Goal: Task Accomplishment & Management: Use online tool/utility

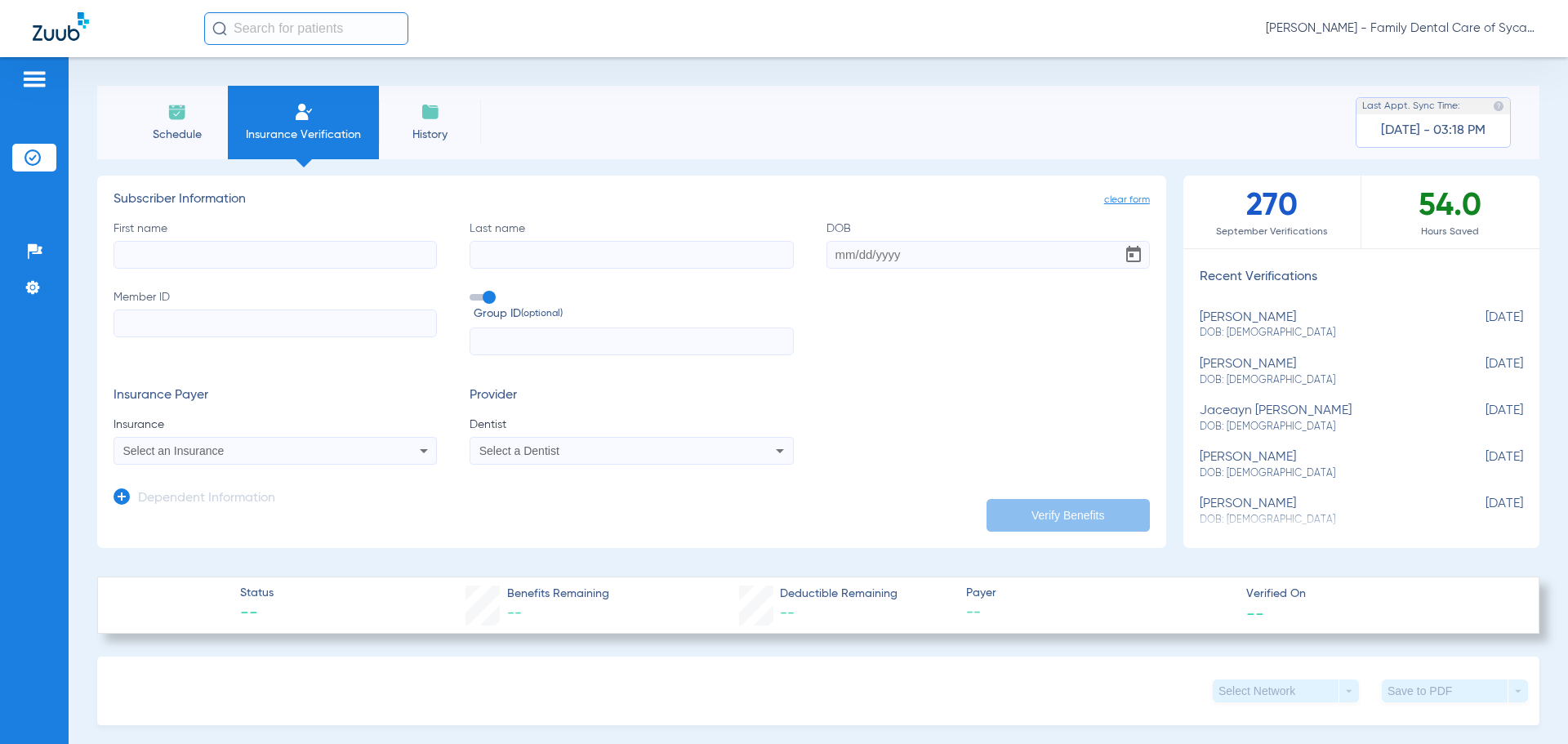
click at [222, 258] on input "First name" at bounding box center [275, 255] width 323 height 28
click at [248, 244] on input "First name Required" at bounding box center [275, 255] width 323 height 28
click at [312, 250] on input "First name Required" at bounding box center [275, 255] width 323 height 28
type input "[PERSON_NAME]"
drag, startPoint x: 296, startPoint y: 258, endPoint x: 42, endPoint y: 249, distance: 254.2
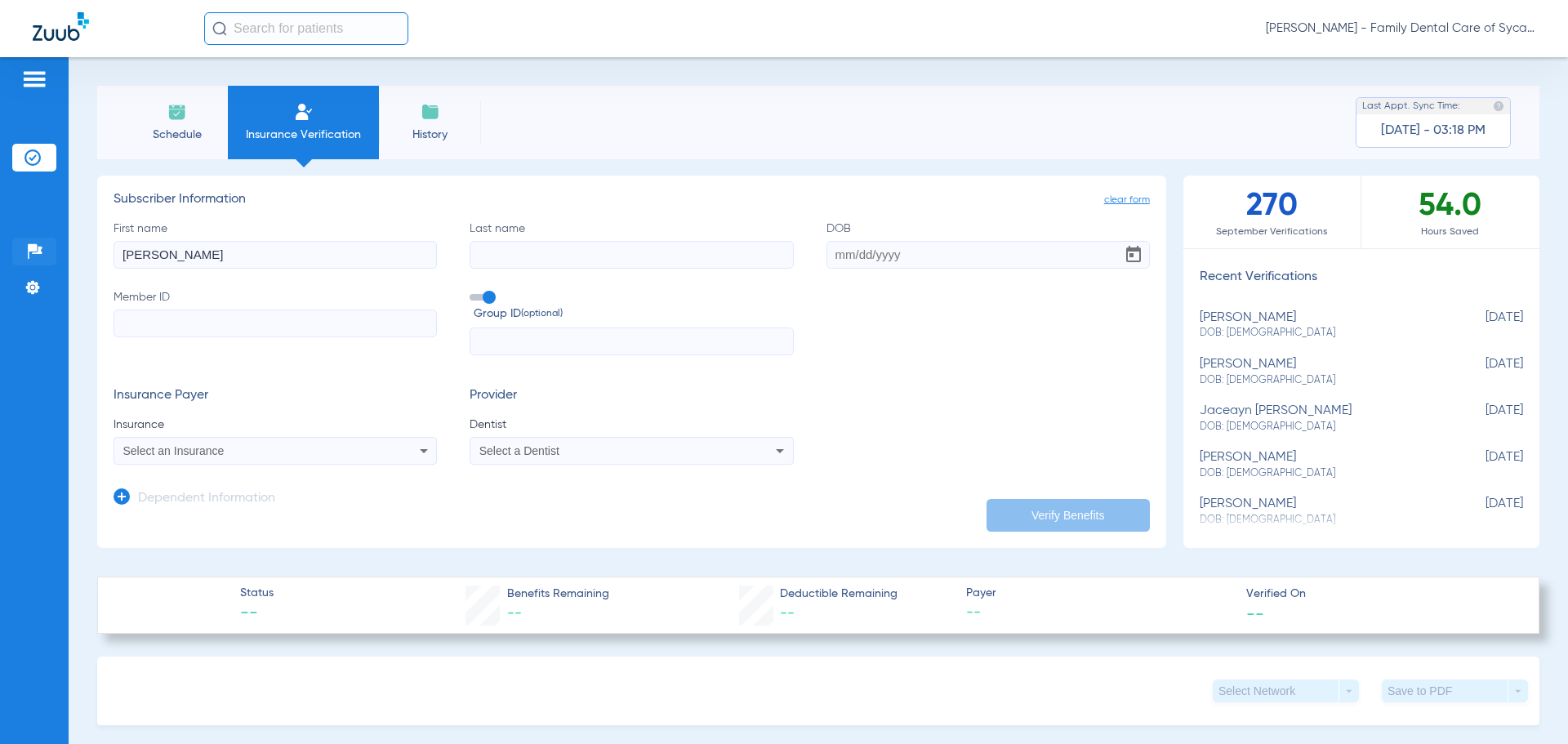
click at [42, 249] on div "Patients Insurance Verification Setup Help Center Settings Schedule Insurance V…" at bounding box center [784, 429] width 1568 height 744
type input "[PERSON_NAME]"
click at [524, 258] on input "Last name" at bounding box center [631, 255] width 323 height 28
type input "[PERSON_NAME]"
click at [835, 260] on input "DOB" at bounding box center [988, 255] width 323 height 28
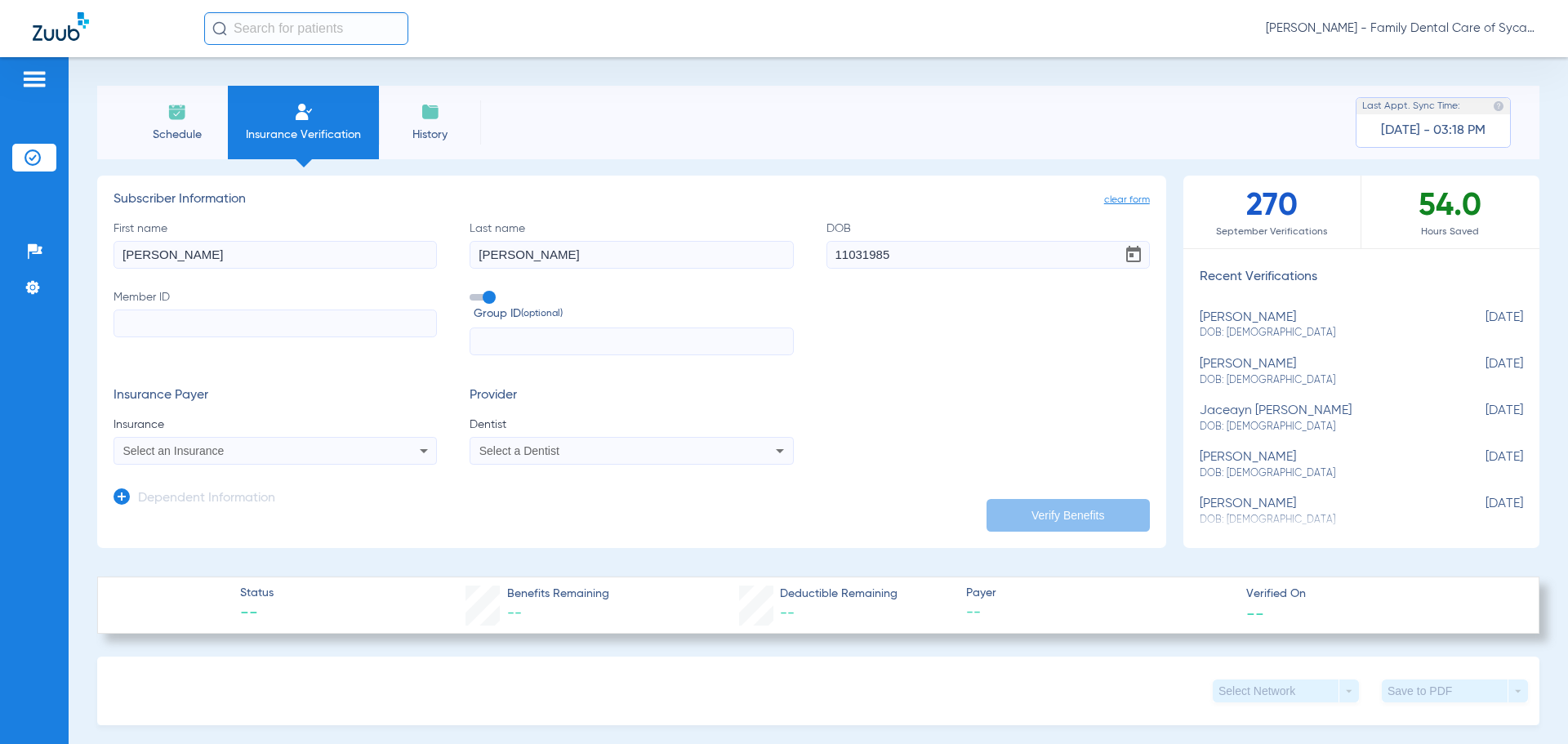
type input "[DATE]"
click at [161, 321] on input "Member ID" at bounding box center [275, 323] width 323 height 28
type input "639091010"
click at [347, 460] on div "Select an Insurance" at bounding box center [275, 450] width 322 height 20
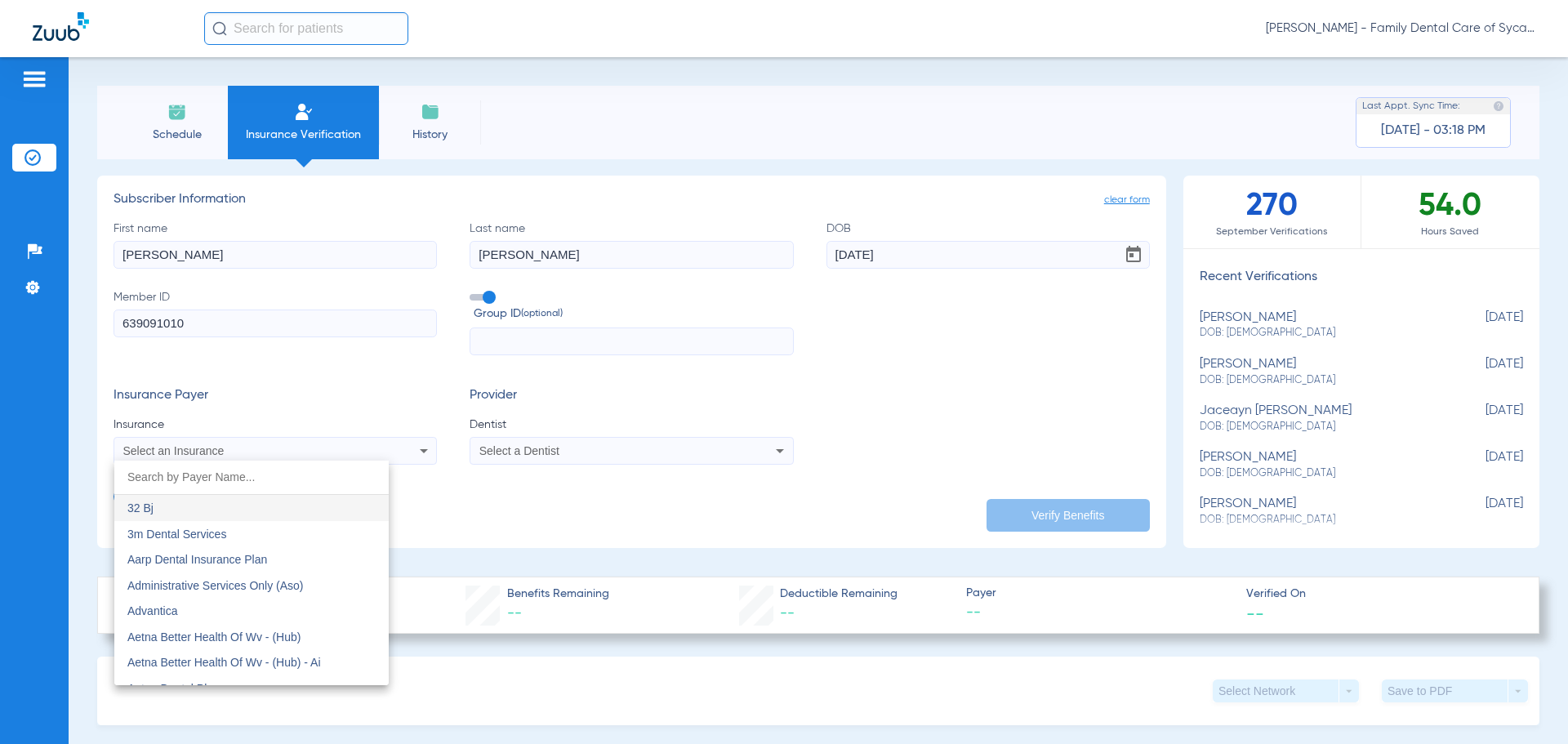
click at [299, 473] on input "dropdown search" at bounding box center [251, 477] width 274 height 34
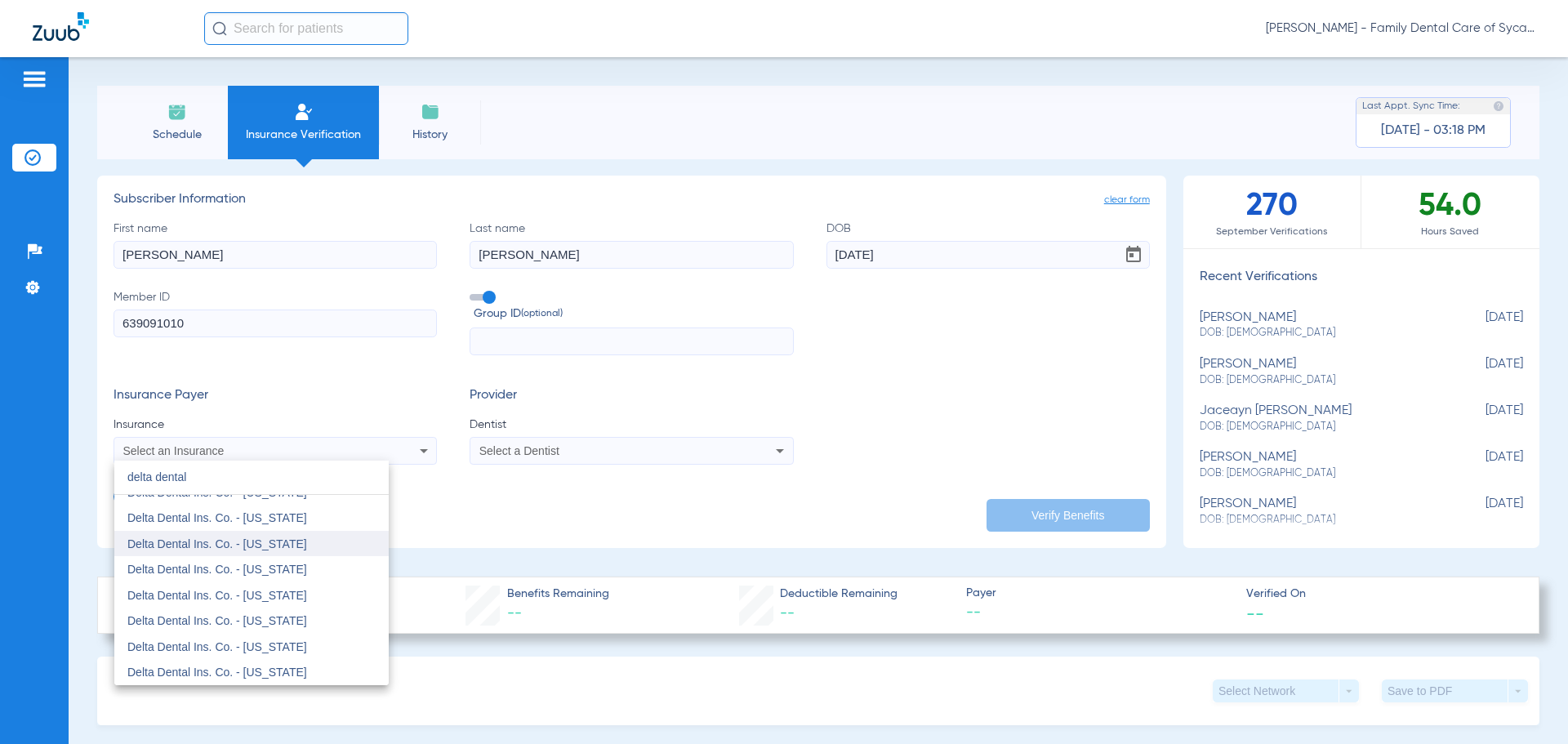
scroll to position [163, 0]
type input "delta dental"
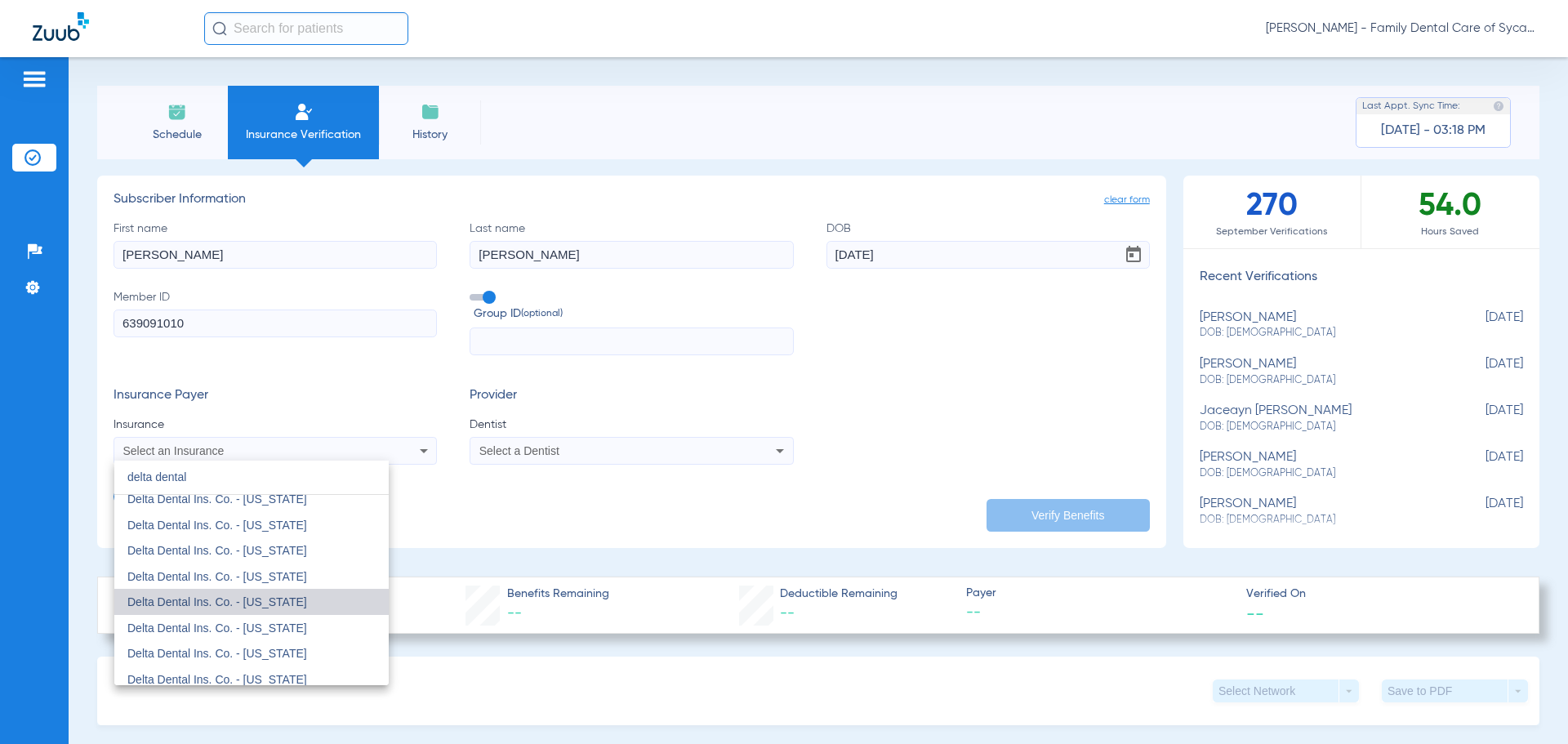
click at [299, 613] on mat-option "Delta Dental Ins. Co. - [US_STATE]" at bounding box center [251, 601] width 274 height 26
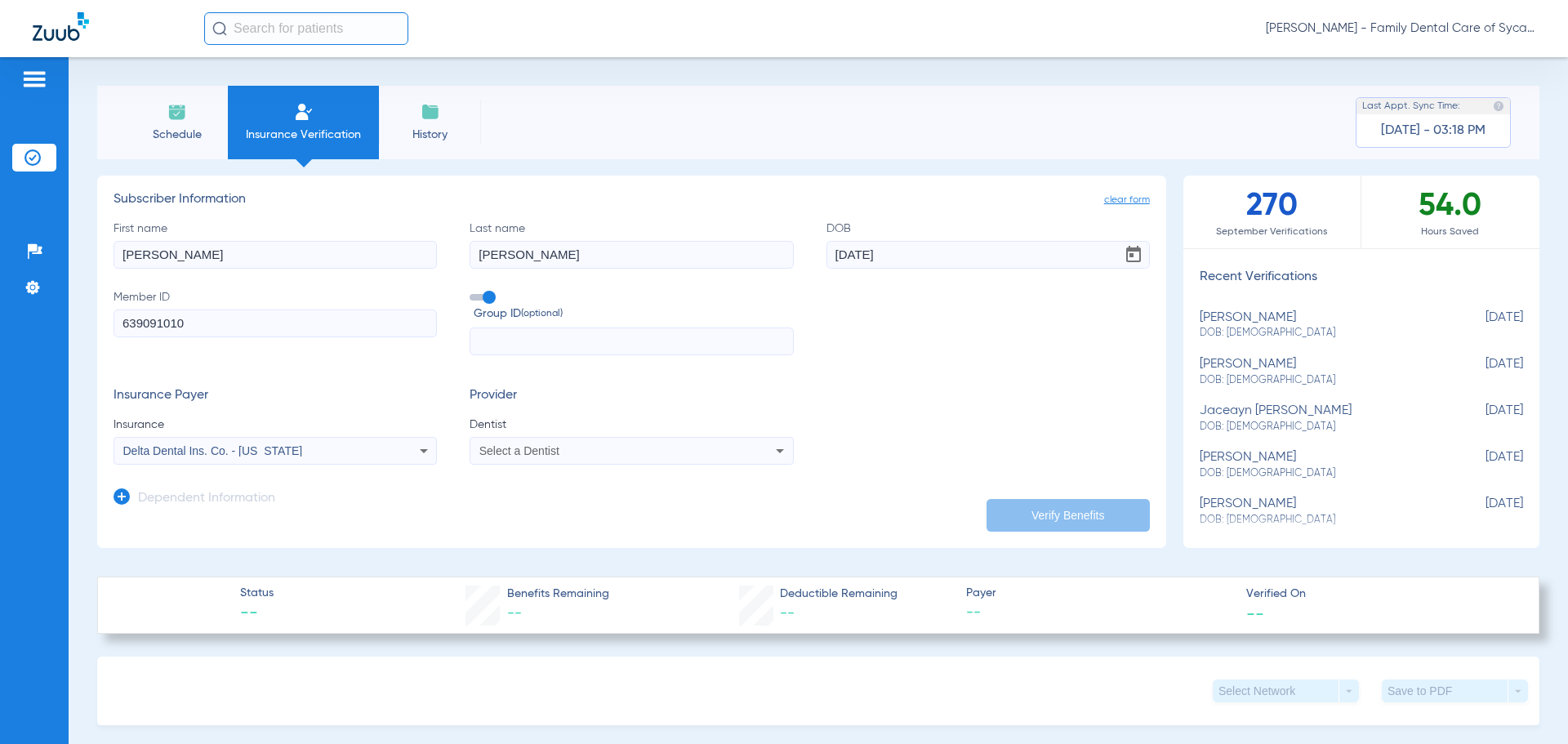
click at [770, 451] on icon at bounding box center [780, 450] width 20 height 20
type input "tej"
click at [613, 505] on span "[PERSON_NAME] 1457918716" at bounding box center [560, 507] width 159 height 11
click at [1098, 510] on button "Verify Benefits" at bounding box center [1068, 515] width 163 height 33
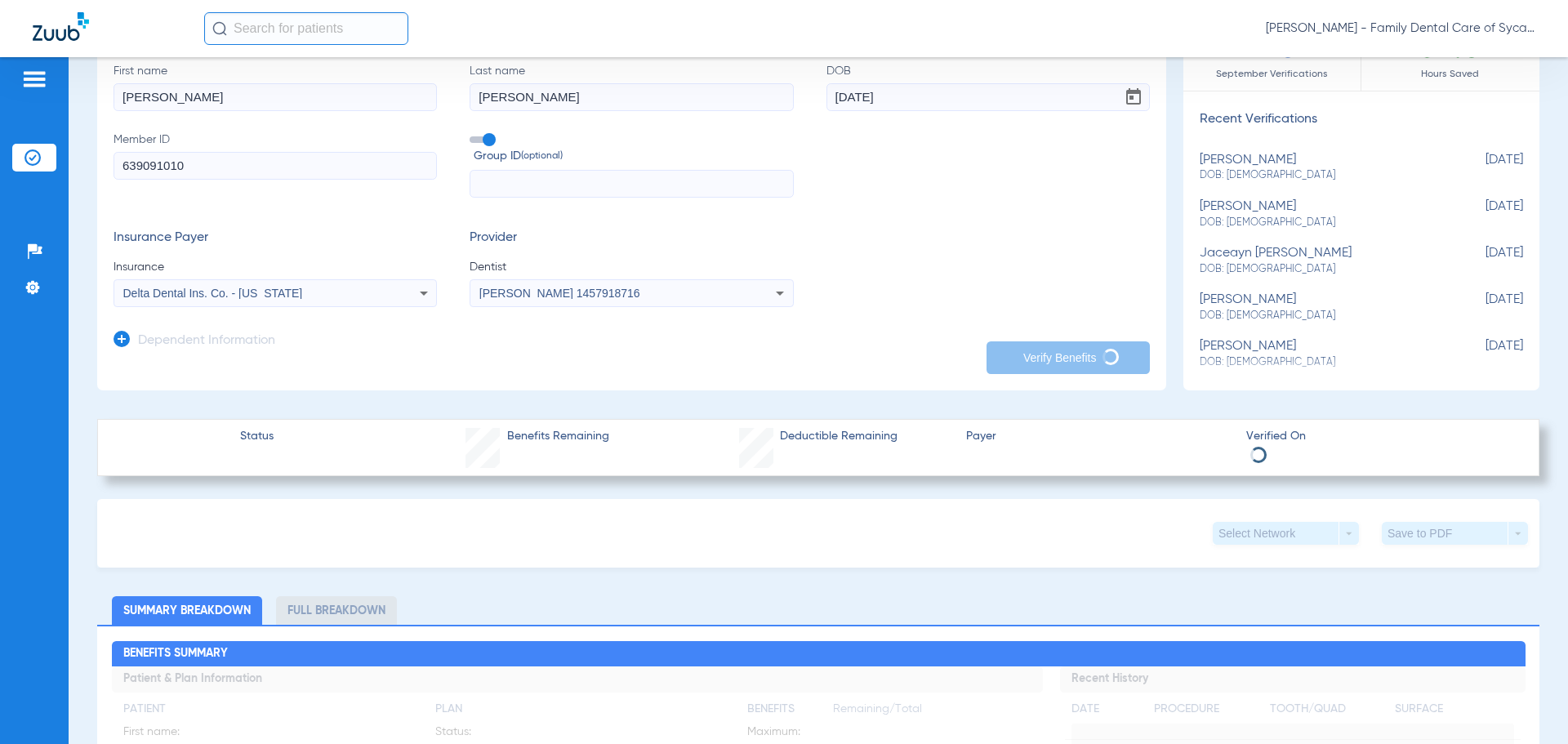
scroll to position [0, 0]
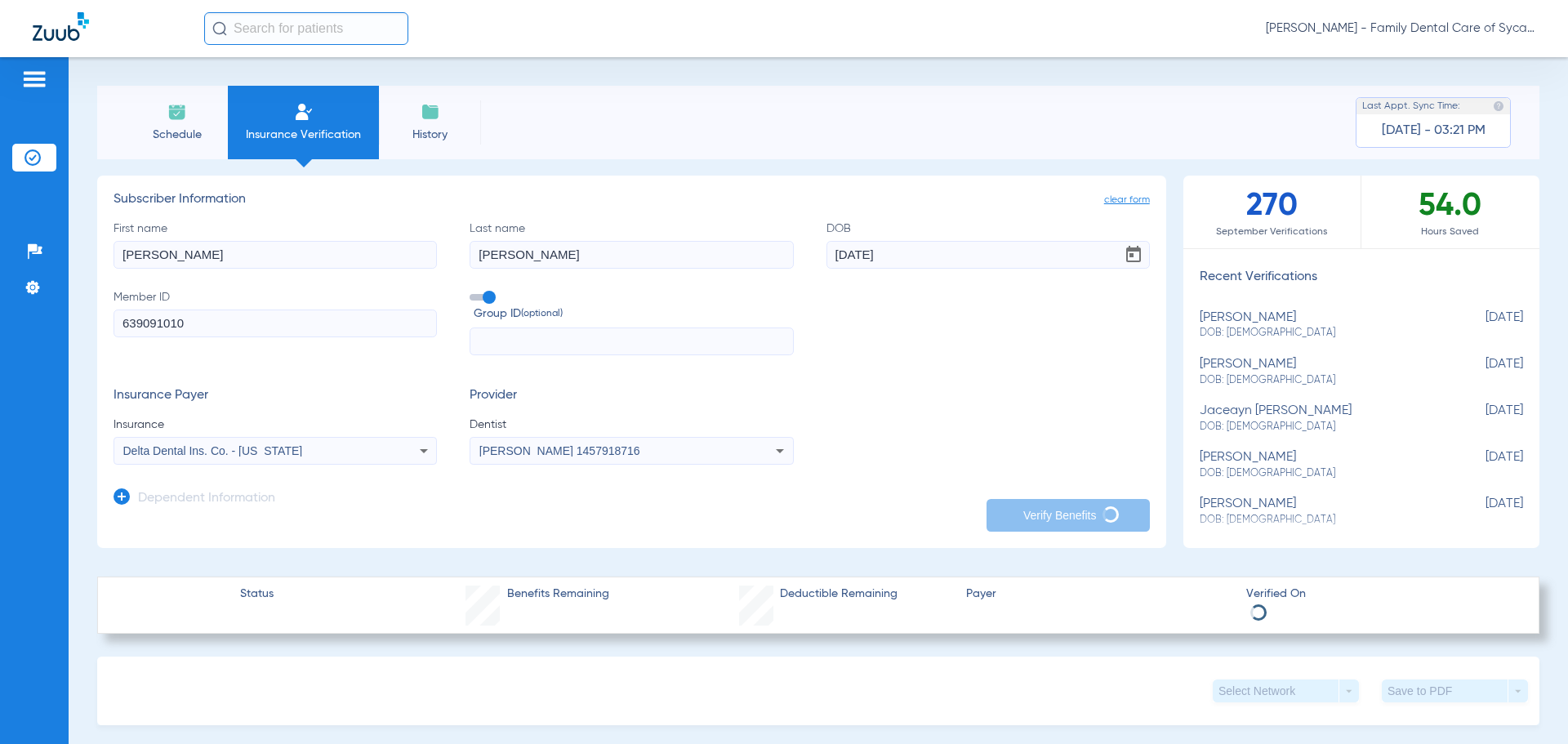
click at [1245, 314] on div "[PERSON_NAME] DOB: [DEMOGRAPHIC_DATA]" at bounding box center [1321, 325] width 242 height 30
type input "[PERSON_NAME]"
type input "4016"
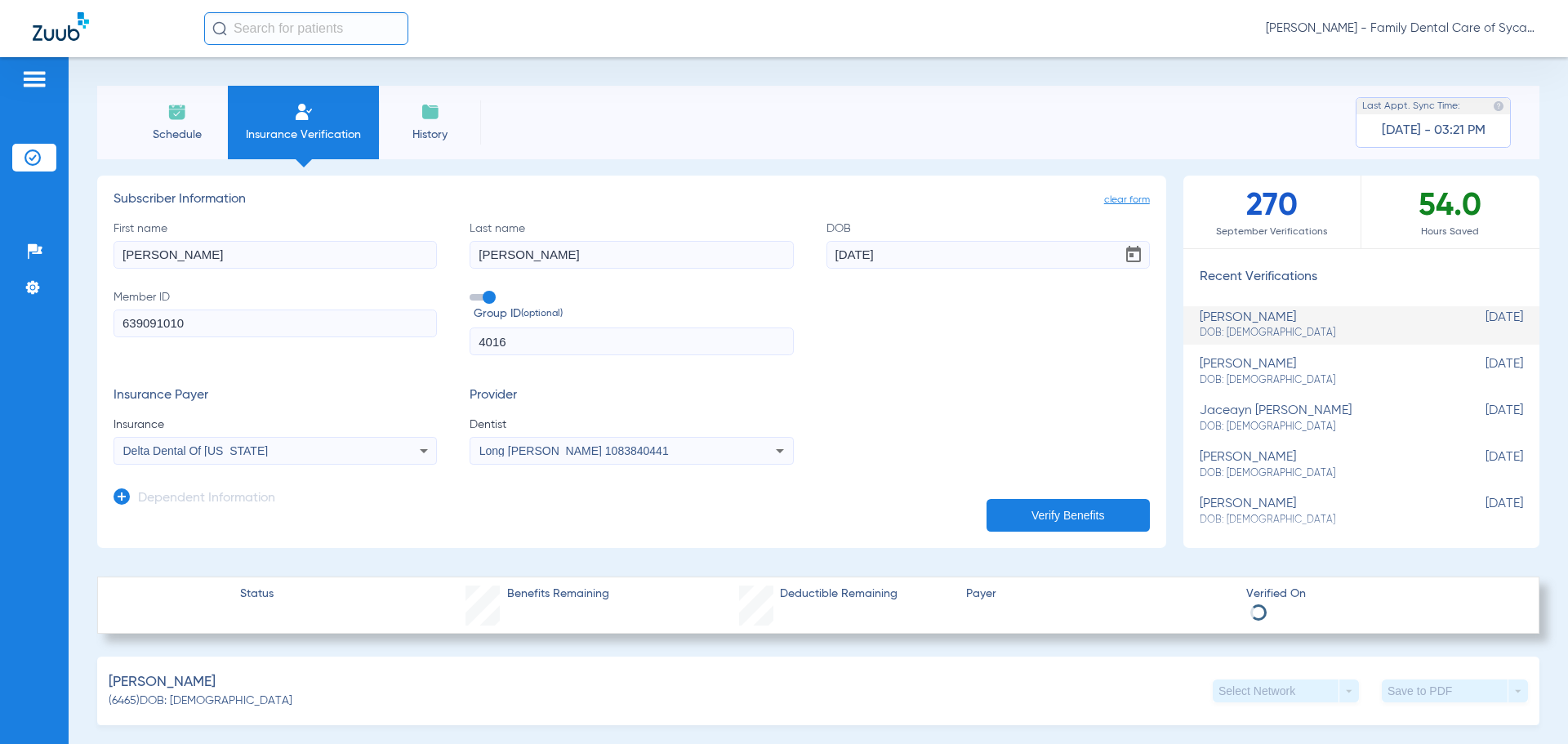
click at [1245, 314] on div "[PERSON_NAME] DOB: [DEMOGRAPHIC_DATA]" at bounding box center [1321, 325] width 242 height 30
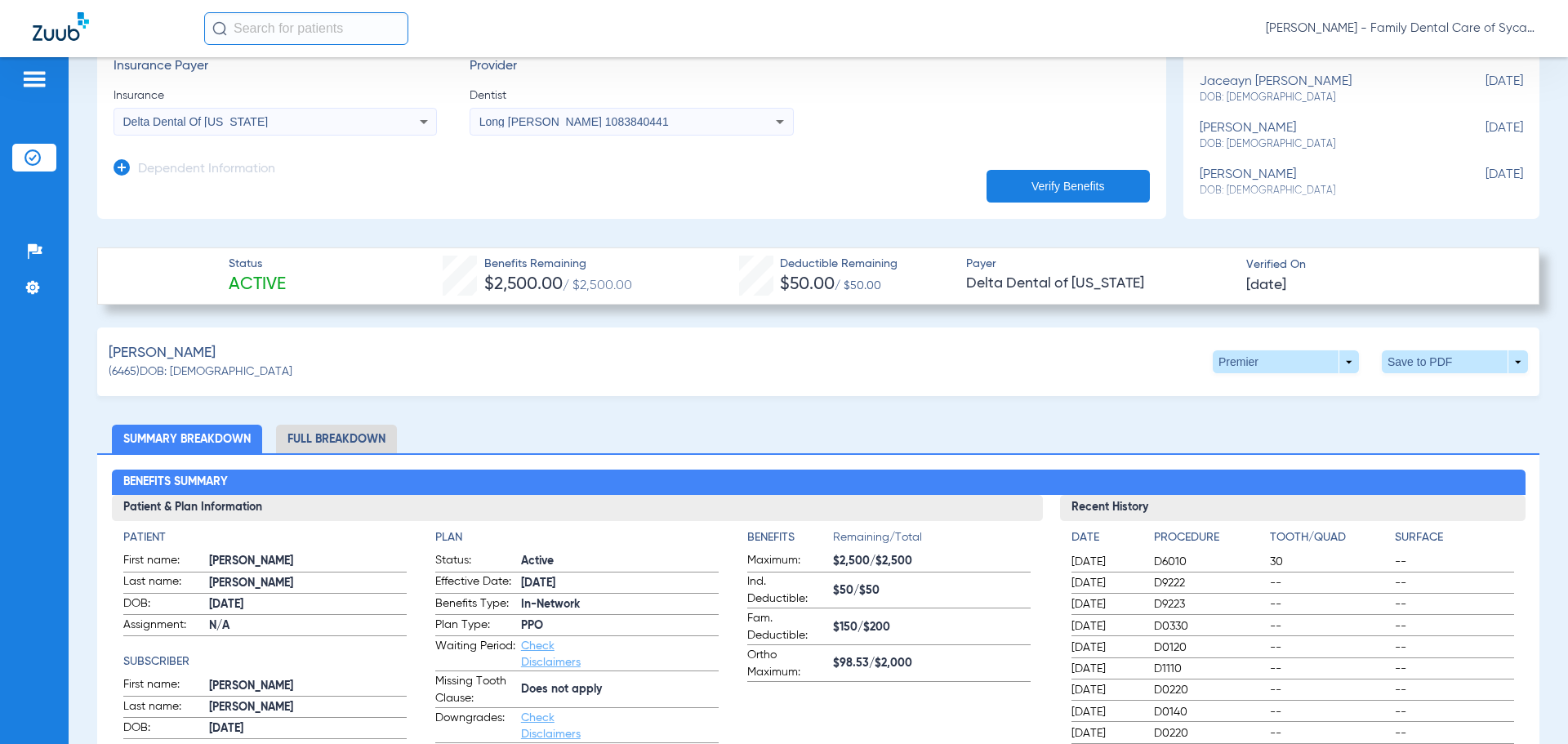
scroll to position [327, 0]
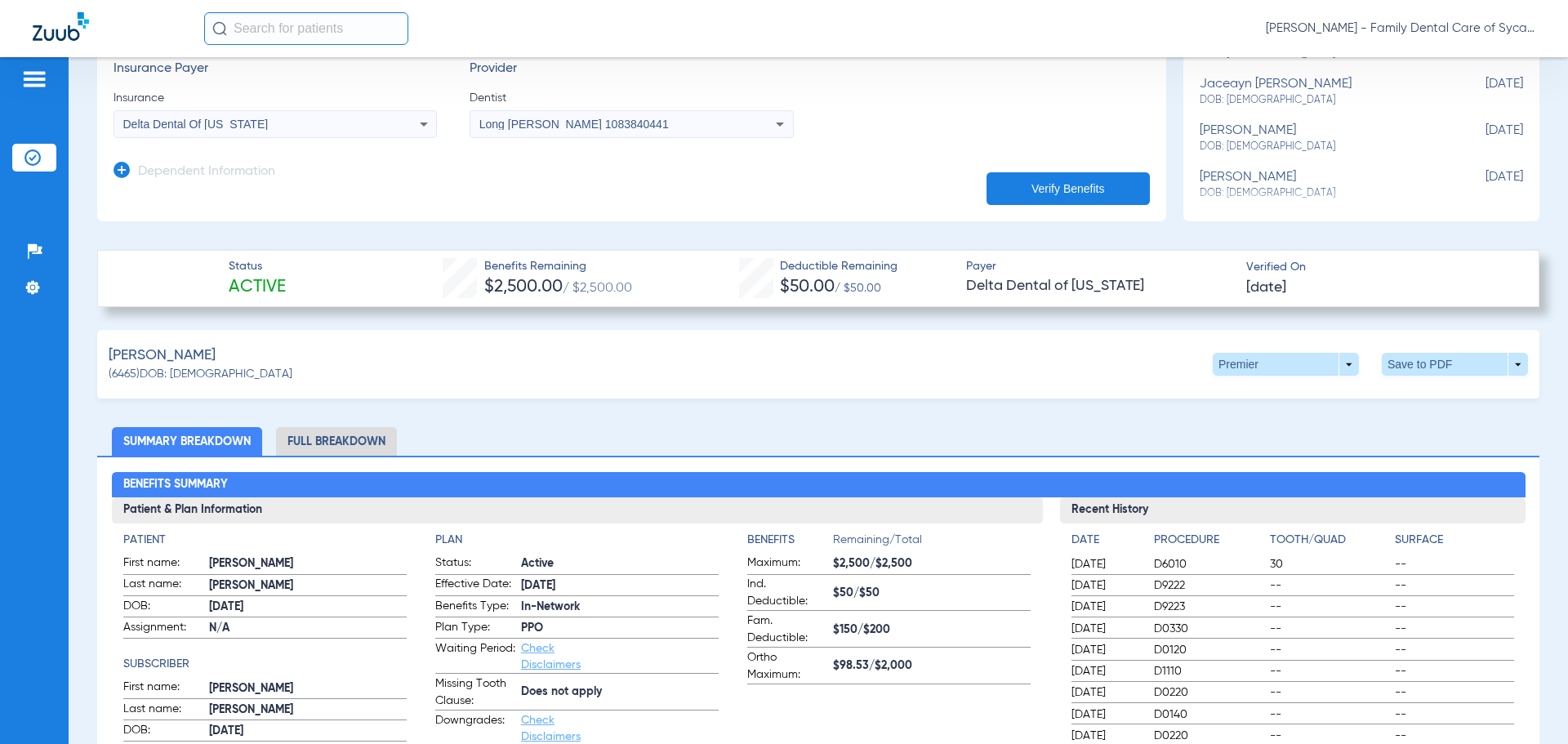
click at [309, 436] on li "Full Breakdown" at bounding box center [336, 441] width 121 height 29
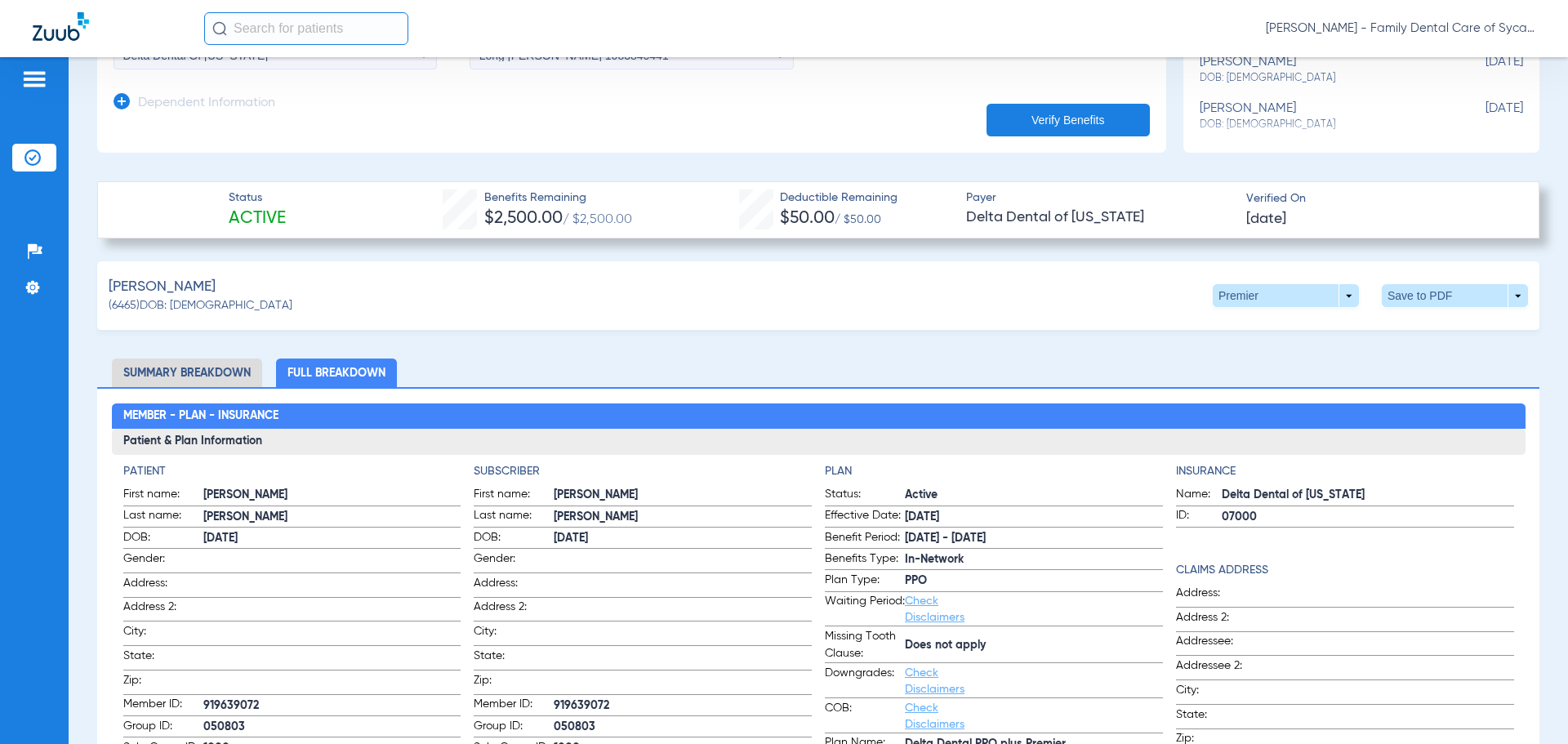
scroll to position [490, 0]
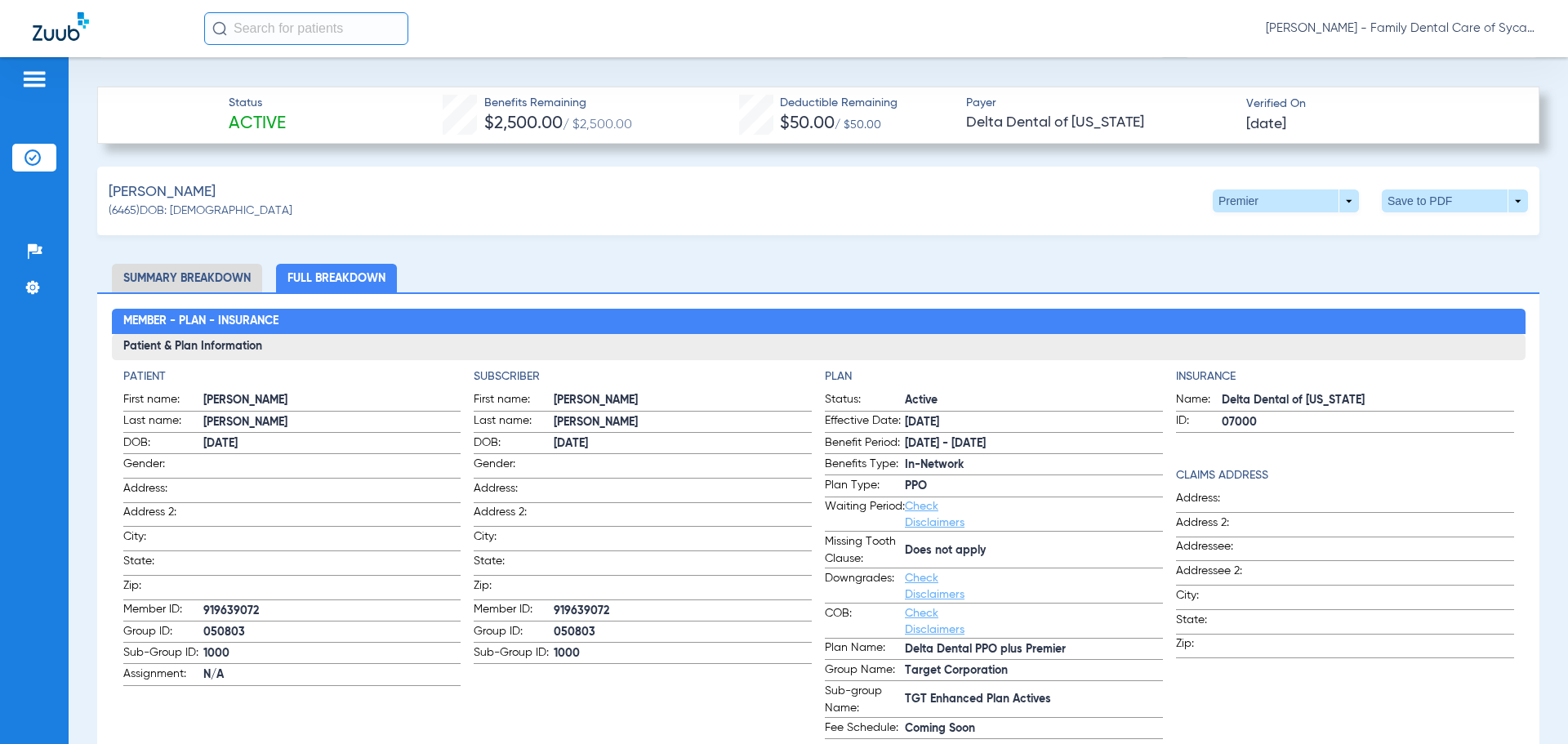
click at [578, 624] on span "050803" at bounding box center [683, 633] width 258 height 17
copy span "050803"
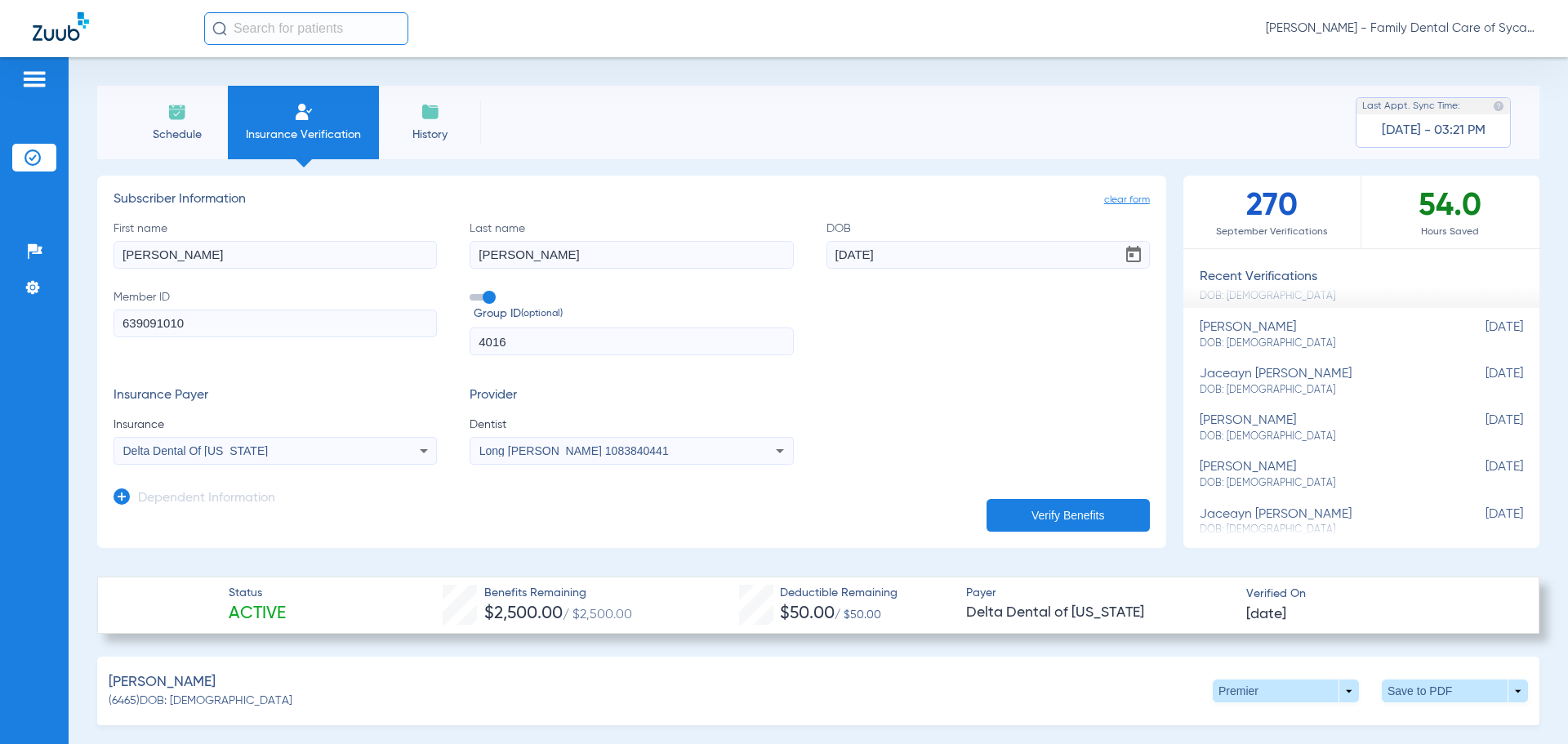
scroll to position [0, 0]
